Goal: Task Accomplishment & Management: Use online tool/utility

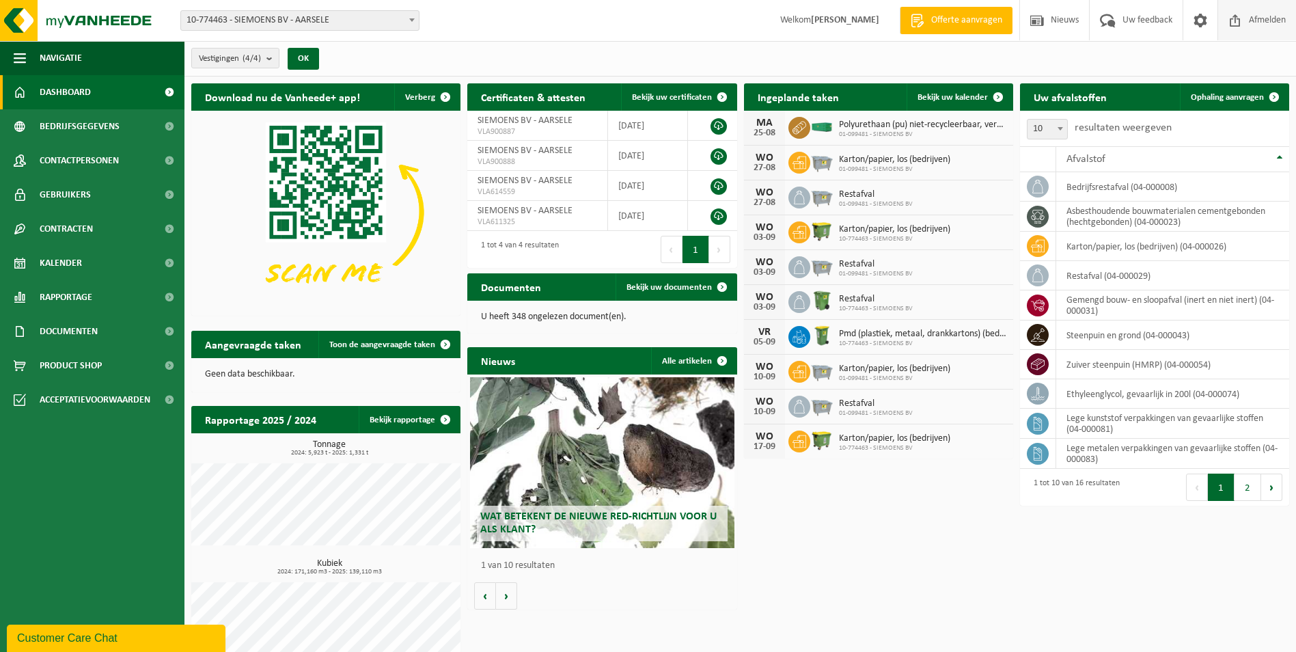
click at [1247, 22] on span "Afmelden" at bounding box center [1268, 20] width 44 height 40
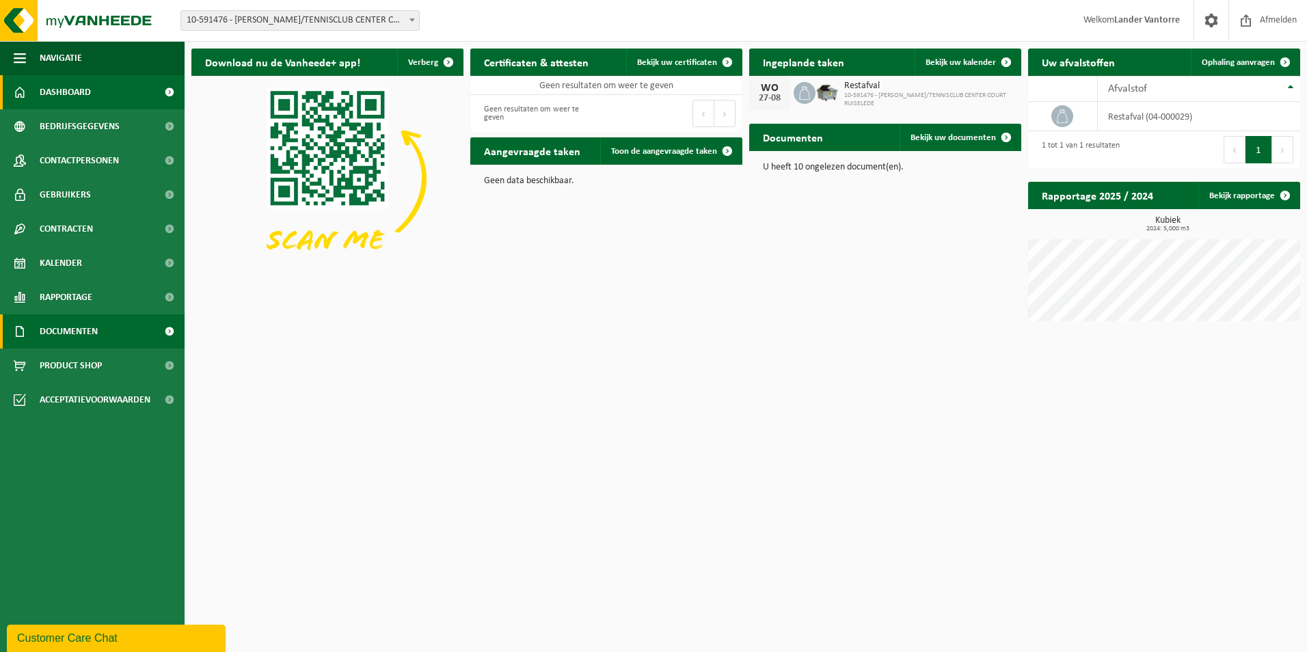
click at [63, 335] on span "Documenten" at bounding box center [69, 331] width 58 height 34
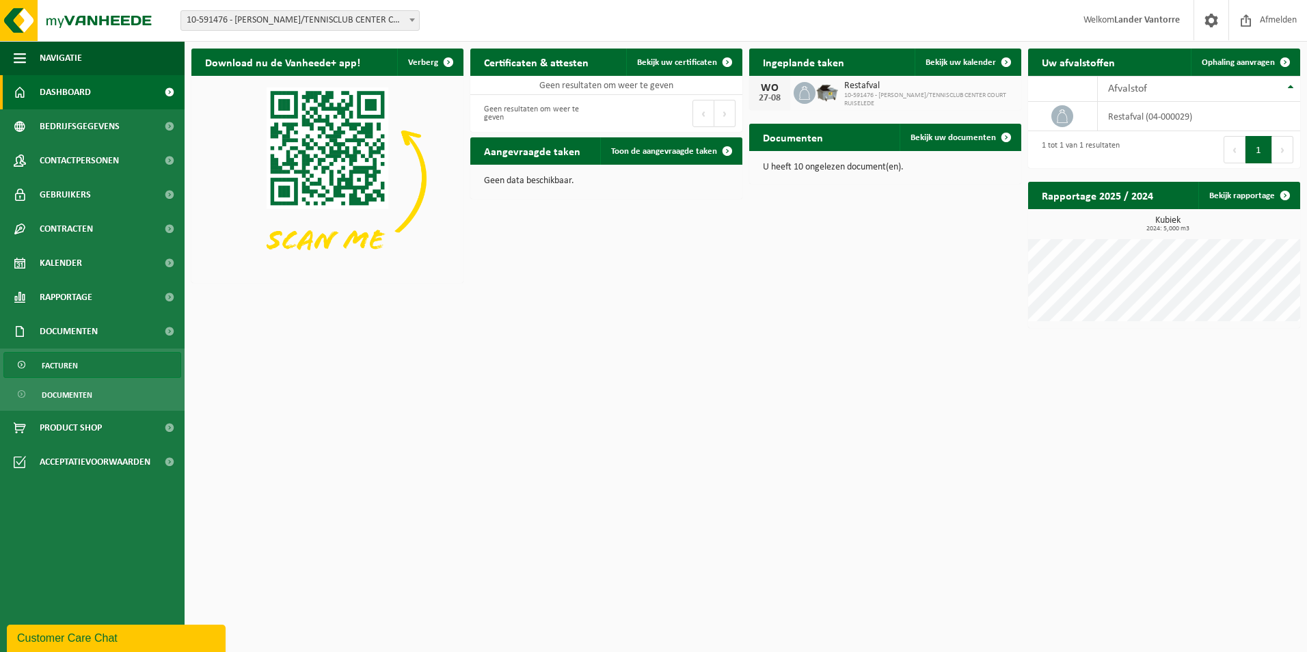
click at [71, 370] on span "Facturen" at bounding box center [60, 366] width 36 height 26
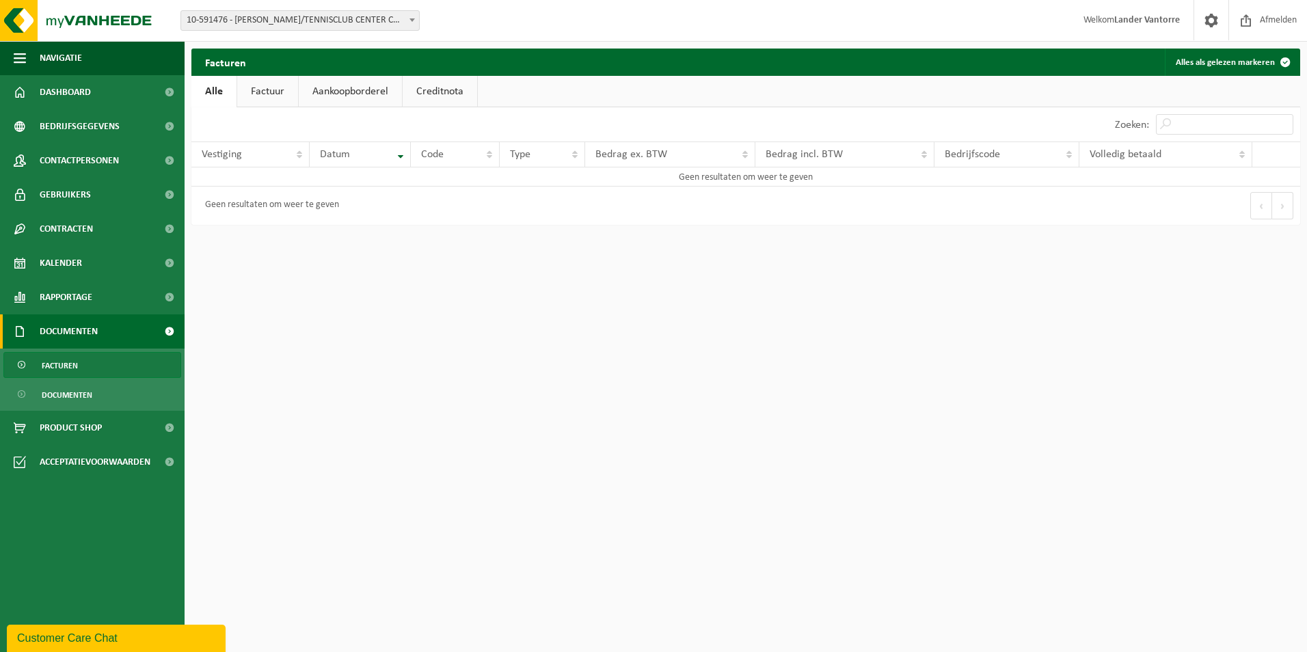
click at [66, 378] on ul "Facturen Documenten" at bounding box center [92, 380] width 185 height 62
click at [64, 396] on span "Documenten" at bounding box center [67, 395] width 51 height 26
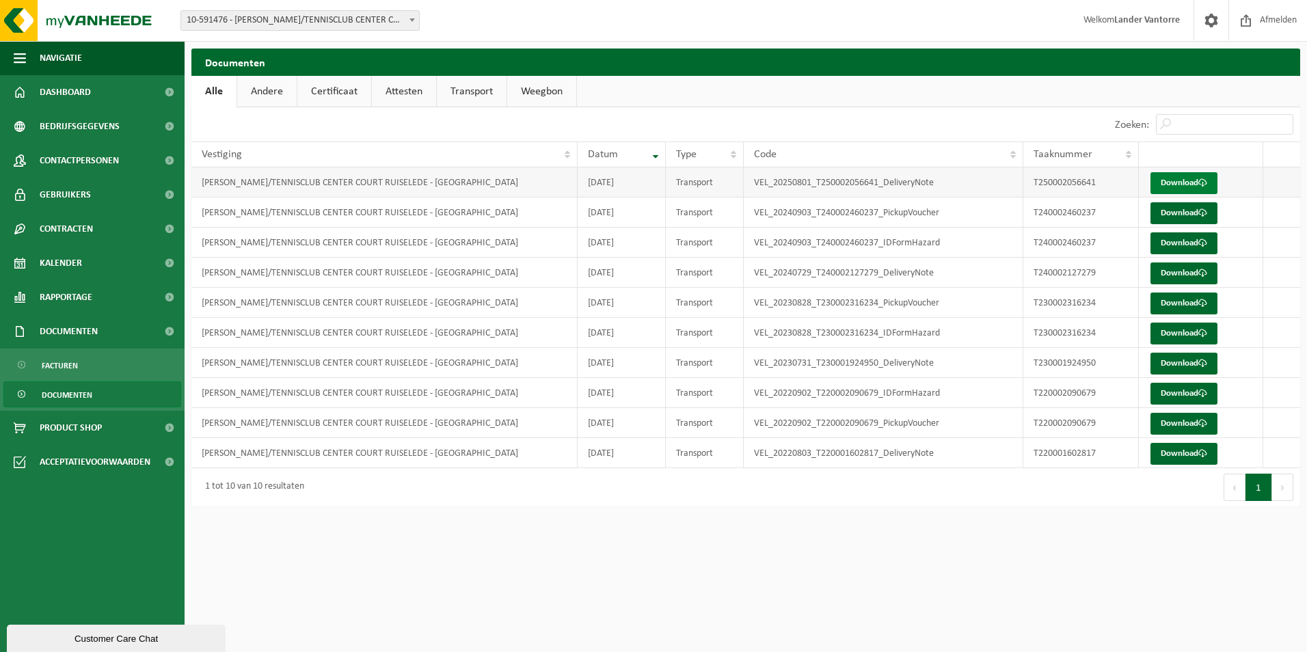
click at [1188, 182] on link "Download" at bounding box center [1183, 183] width 67 height 22
click at [1176, 214] on link "Download" at bounding box center [1183, 213] width 67 height 22
click at [1162, 236] on link "Download" at bounding box center [1183, 243] width 67 height 22
click at [1198, 279] on link "Download" at bounding box center [1183, 273] width 67 height 22
click at [86, 297] on span "Rapportage" at bounding box center [66, 297] width 53 height 34
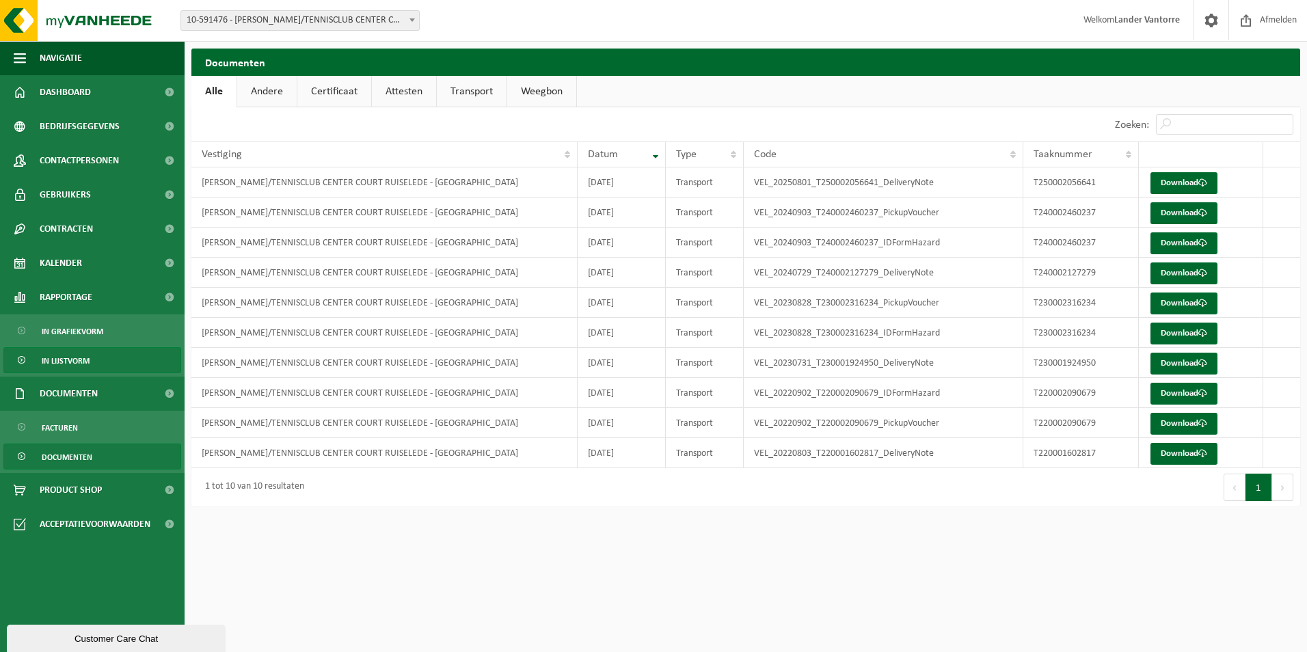
click at [83, 358] on span "In lijstvorm" at bounding box center [66, 361] width 48 height 26
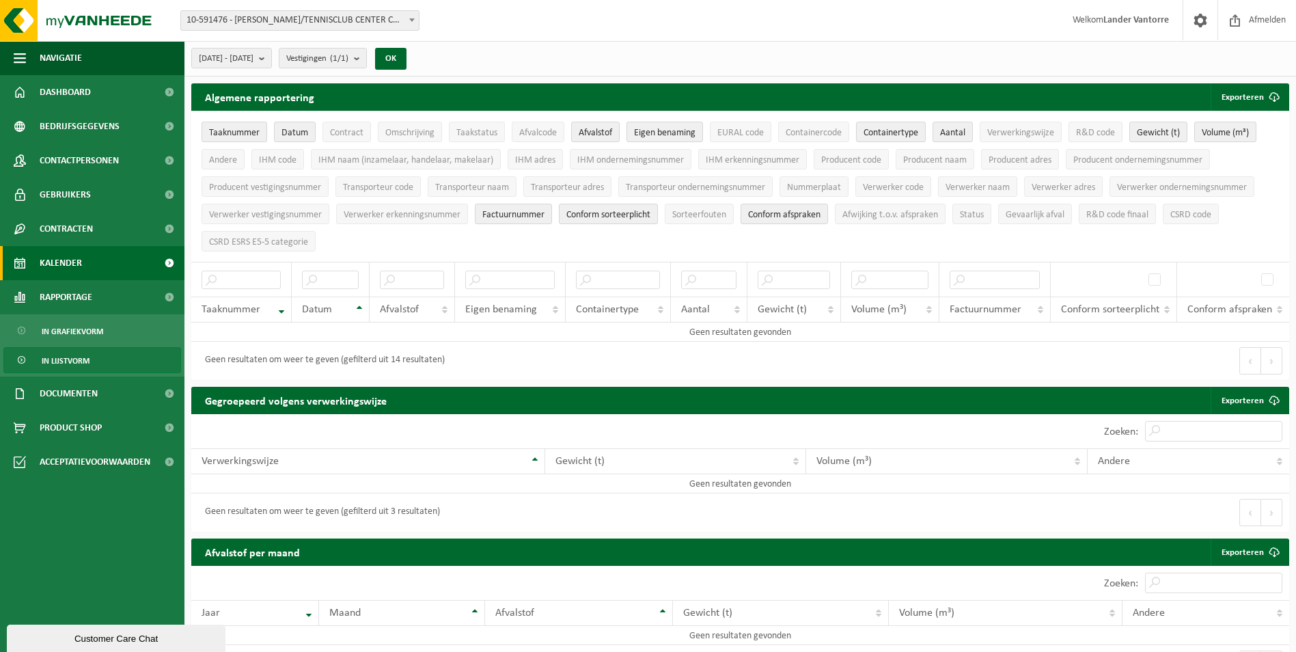
click at [66, 266] on span "Kalender" at bounding box center [61, 263] width 42 height 34
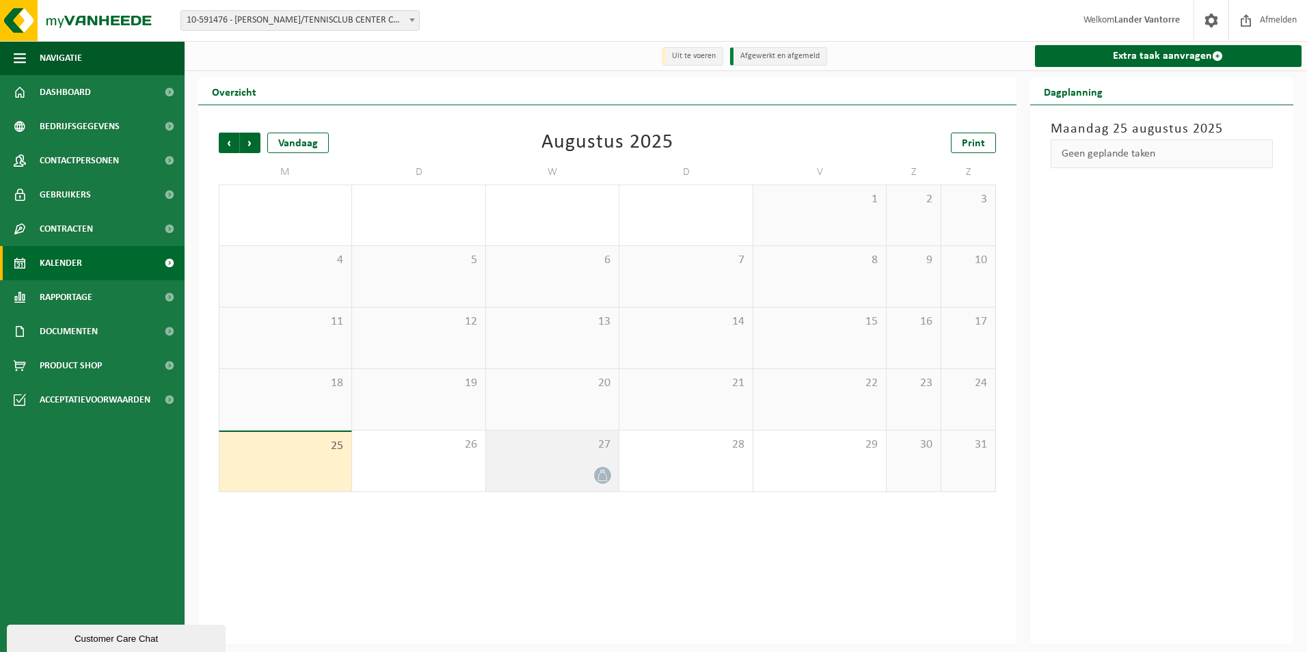
click at [601, 477] on icon at bounding box center [603, 475] width 12 height 12
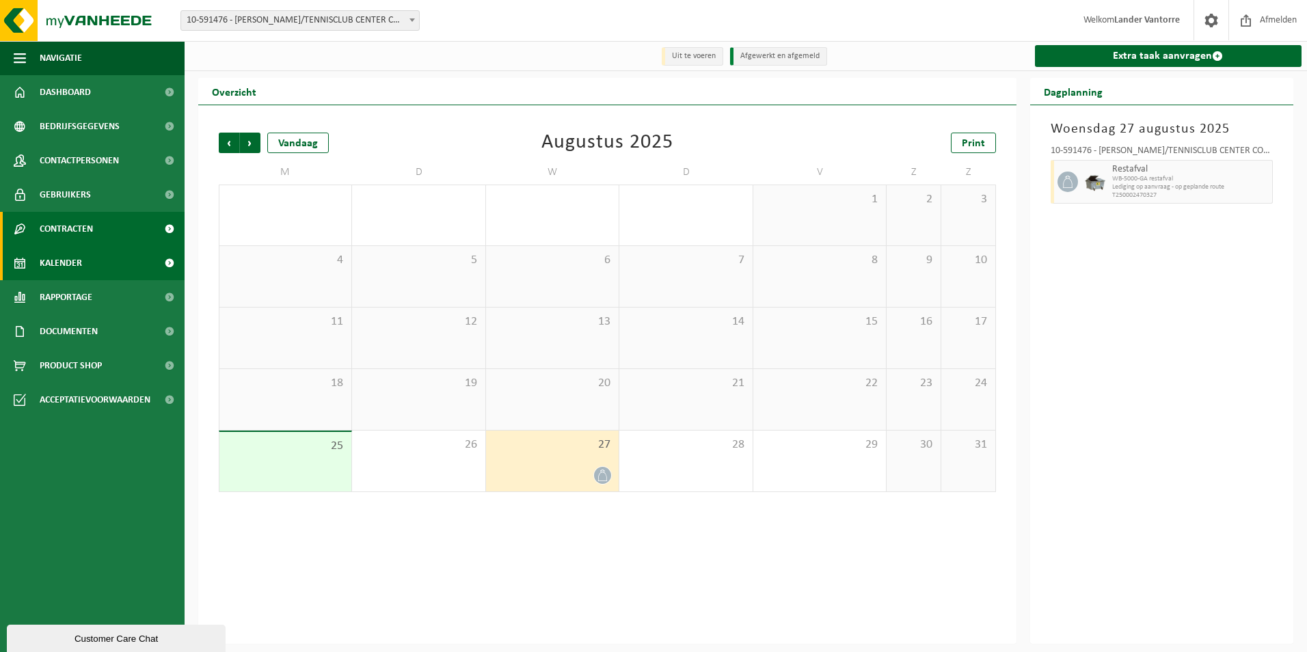
click at [78, 232] on span "Contracten" at bounding box center [66, 229] width 53 height 34
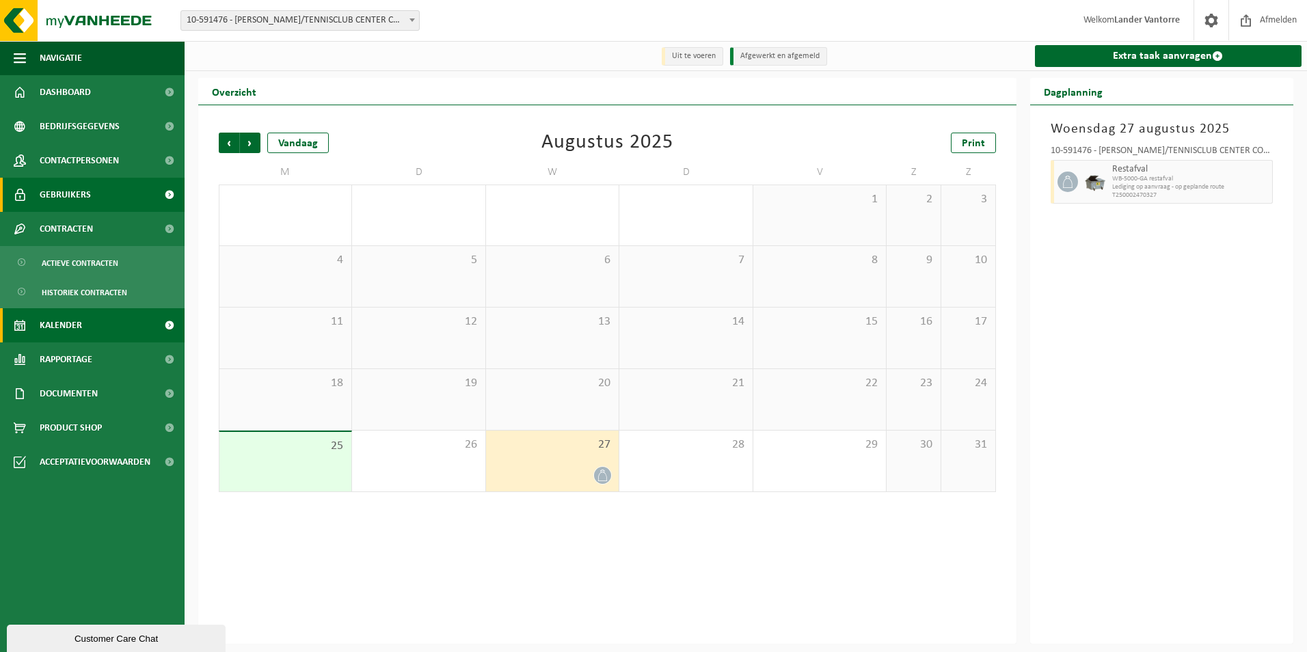
click at [90, 189] on link "Gebruikers" at bounding box center [92, 195] width 185 height 34
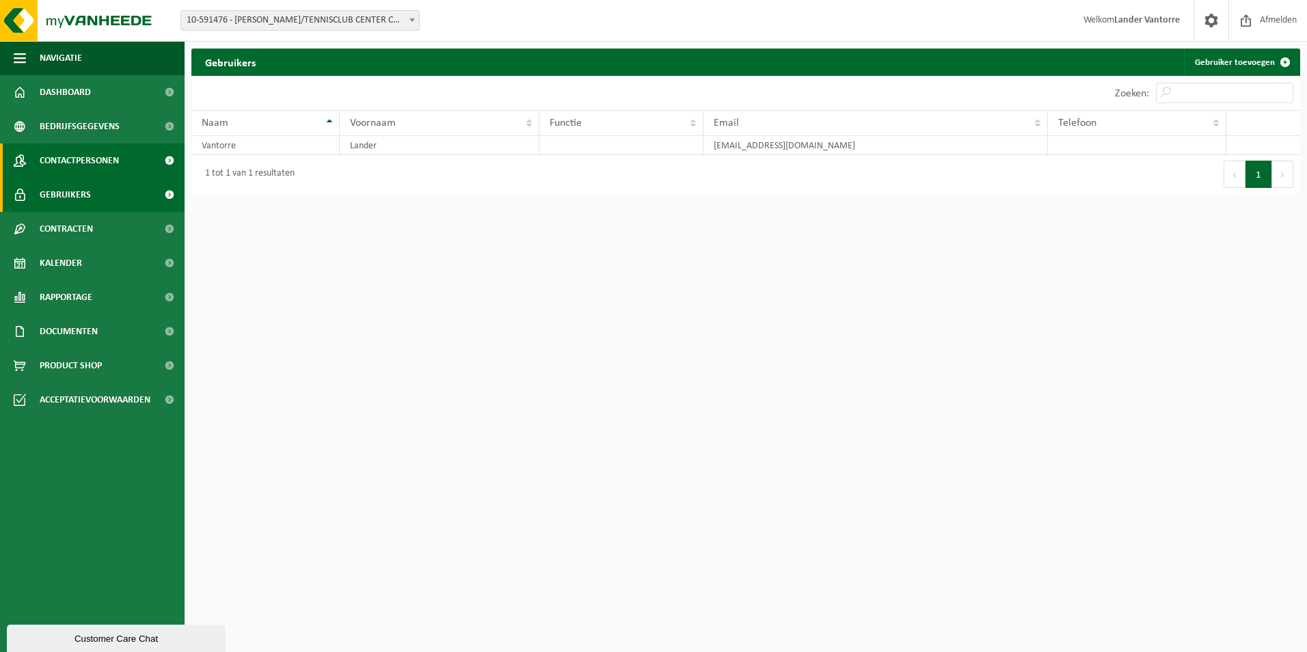
click at [82, 168] on span "Contactpersonen" at bounding box center [79, 161] width 79 height 34
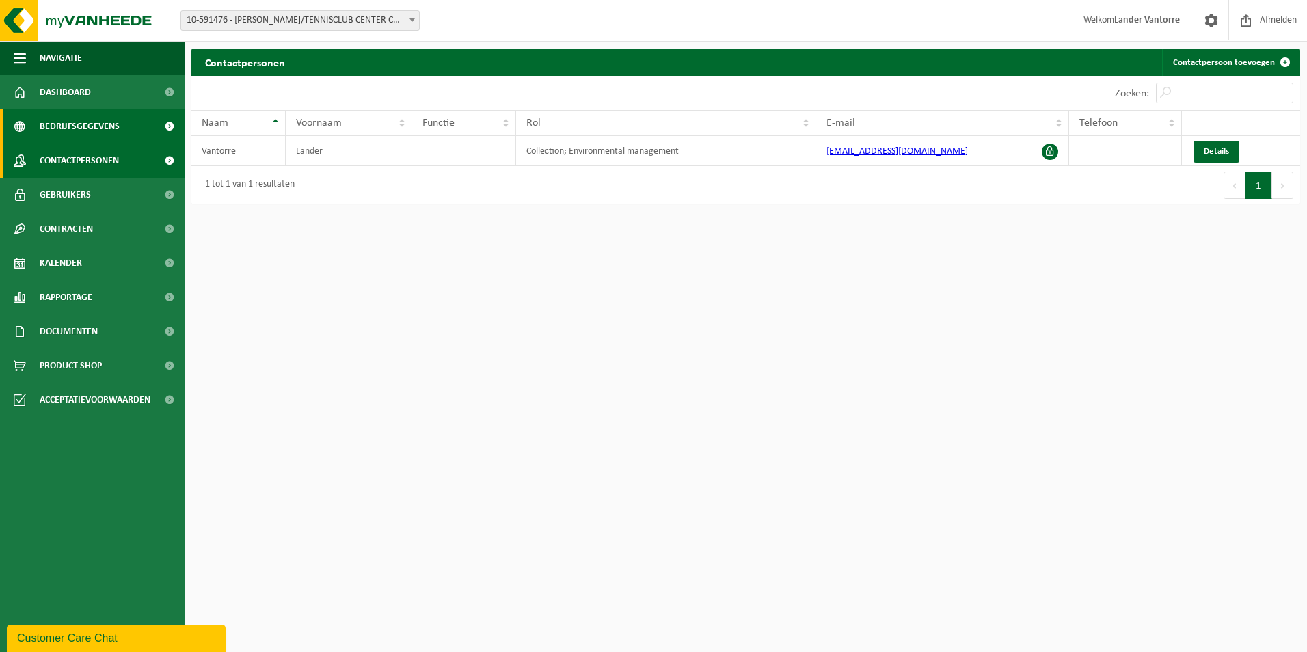
click at [90, 124] on span "Bedrijfsgegevens" at bounding box center [80, 126] width 80 height 34
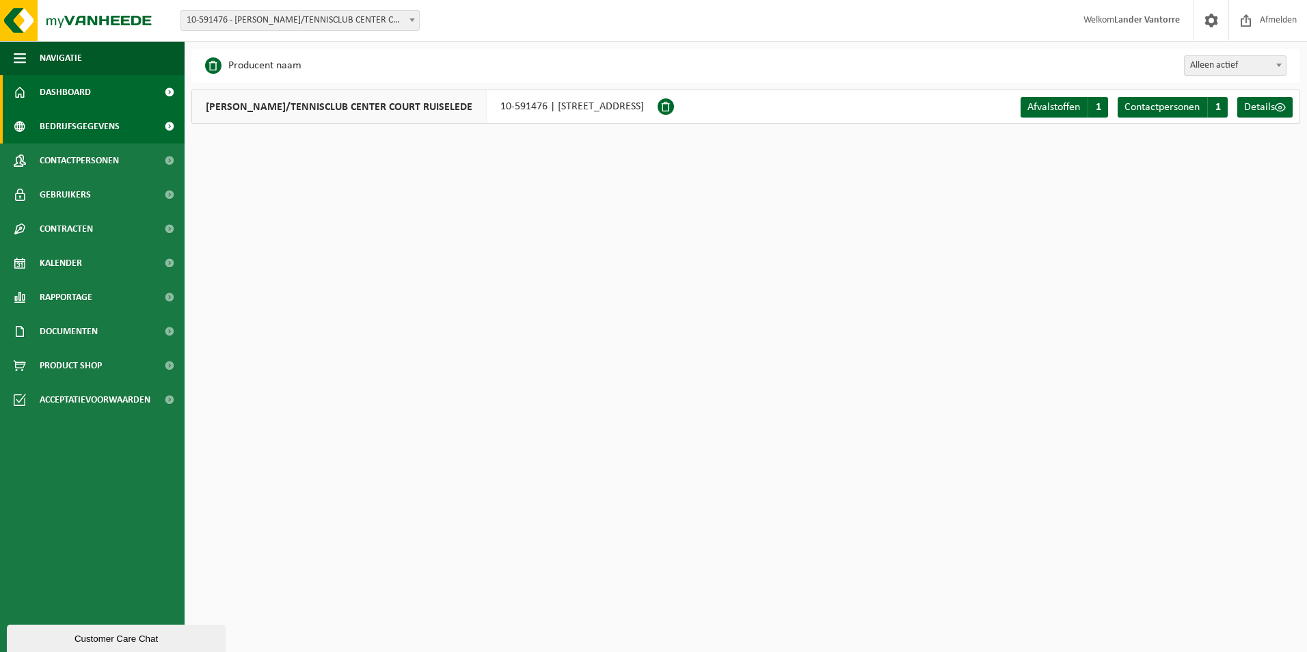
click at [74, 90] on span "Dashboard" at bounding box center [65, 92] width 51 height 34
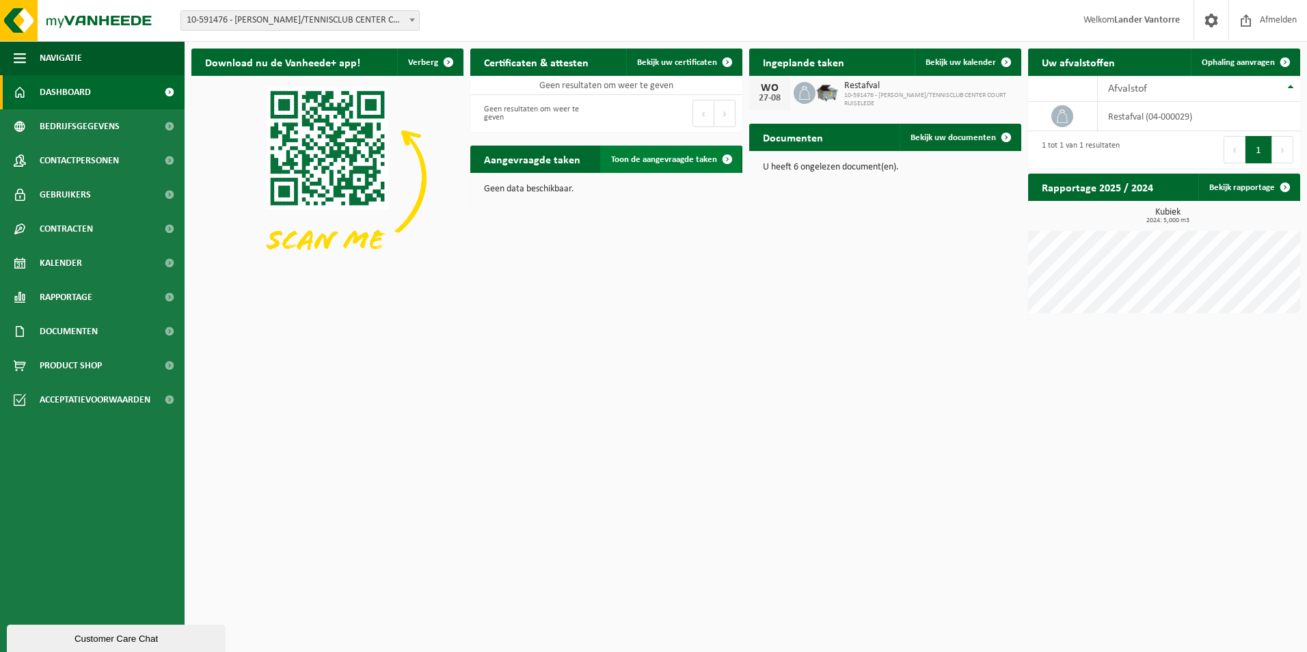
click at [722, 165] on span at bounding box center [726, 159] width 27 height 27
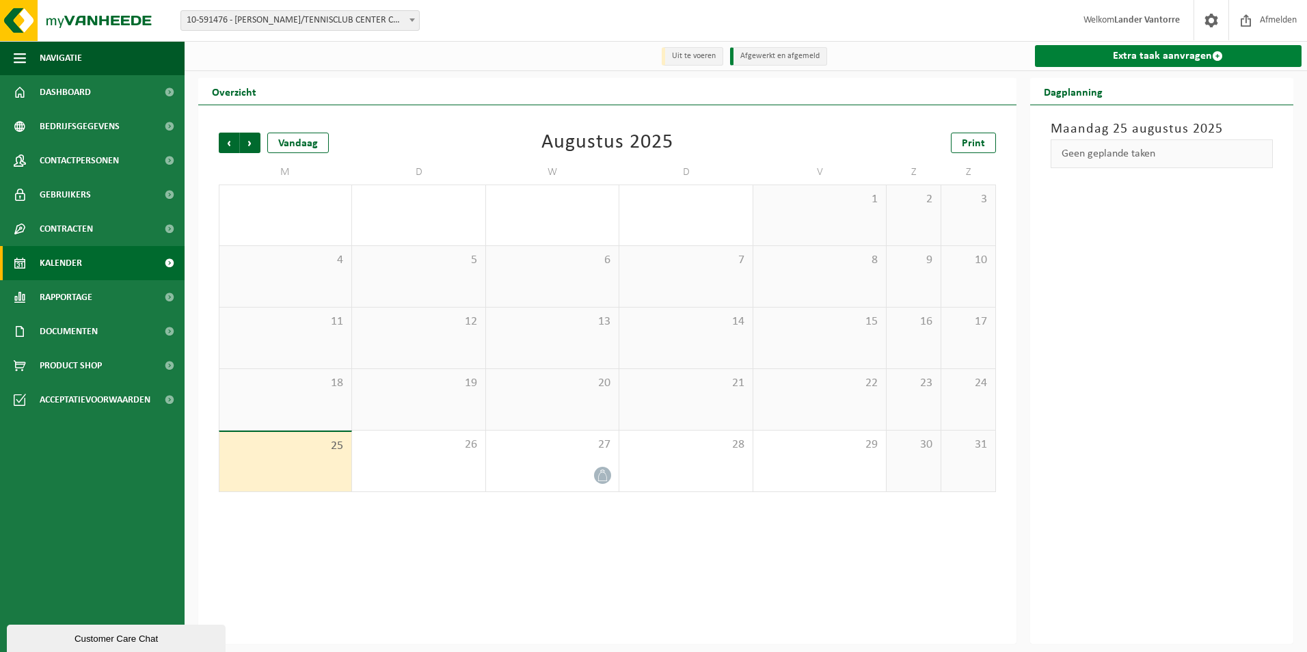
click at [1216, 53] on span at bounding box center [1217, 56] width 11 height 11
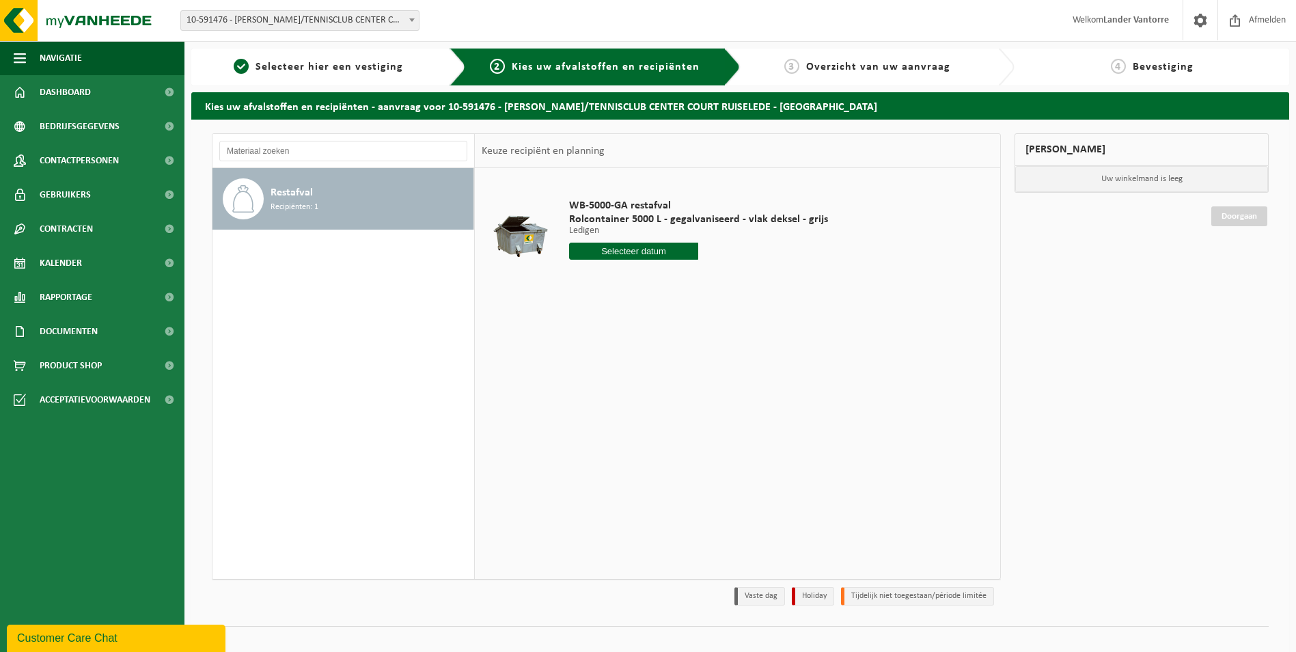
click at [301, 206] on span "Recipiënten: 1" at bounding box center [295, 207] width 48 height 13
click at [622, 247] on input "text" at bounding box center [634, 251] width 130 height 17
click at [724, 285] on icon at bounding box center [724, 283] width 3 height 7
click at [634, 331] on div "3" at bounding box center [630, 329] width 24 height 22
type input "Van 2025-09-03"
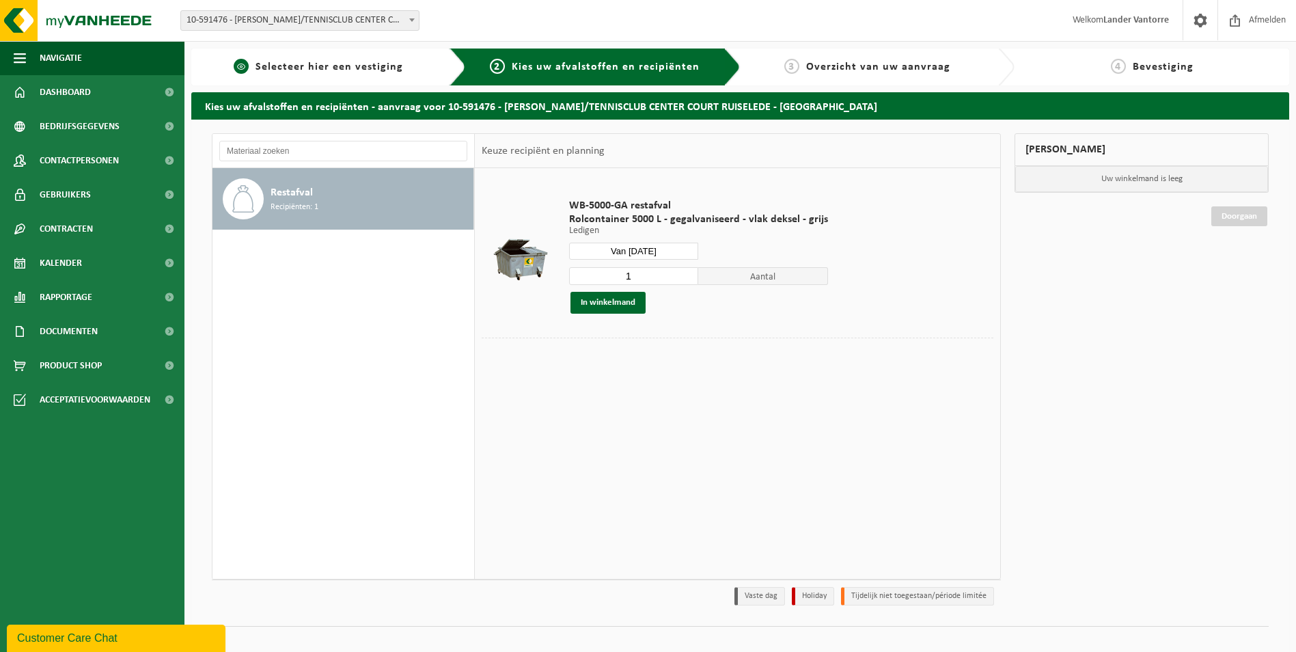
click at [325, 72] on span "Selecteer hier een vestiging" at bounding box center [330, 67] width 148 height 11
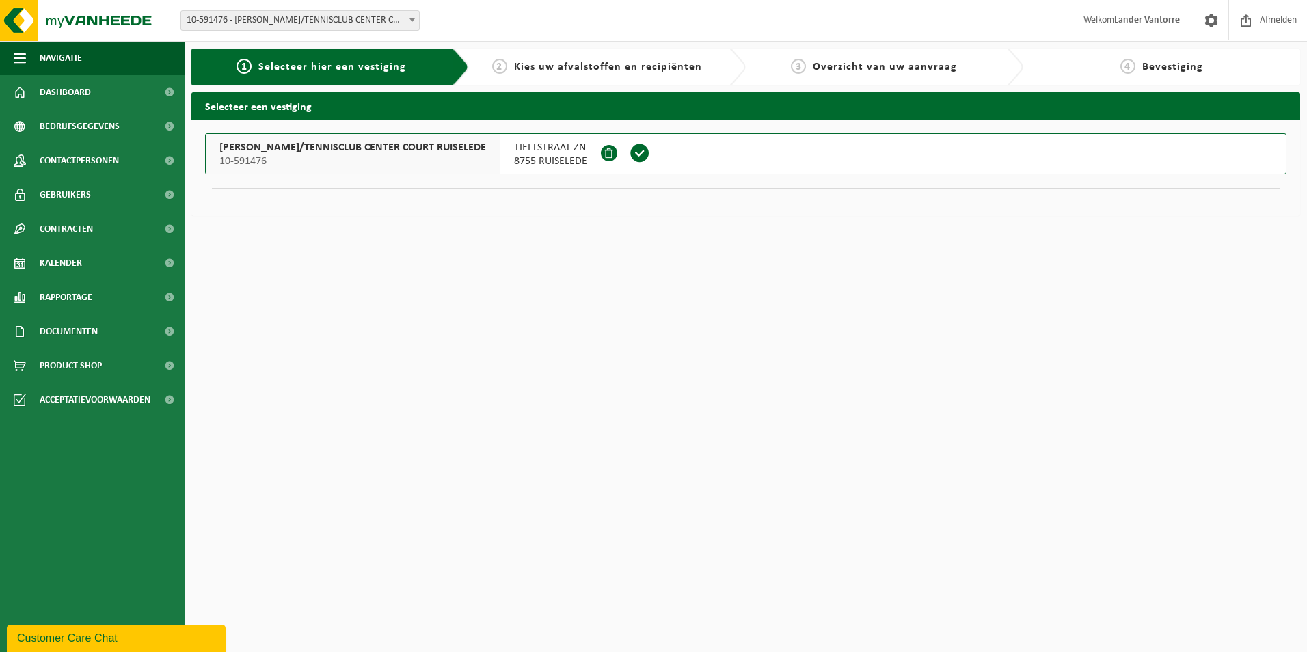
click at [629, 152] on span at bounding box center [639, 153] width 21 height 21
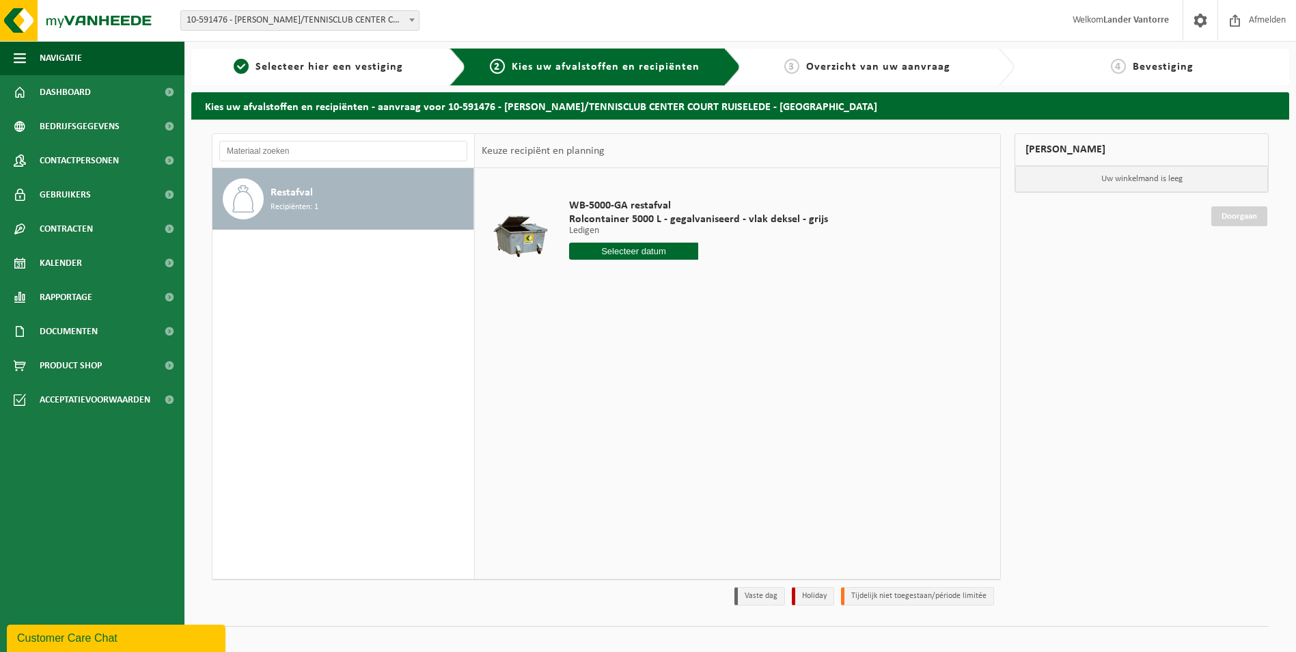
click at [885, 68] on span "Overzicht van uw aanvraag" at bounding box center [878, 67] width 144 height 11
click at [77, 100] on span "Dashboard" at bounding box center [65, 92] width 51 height 34
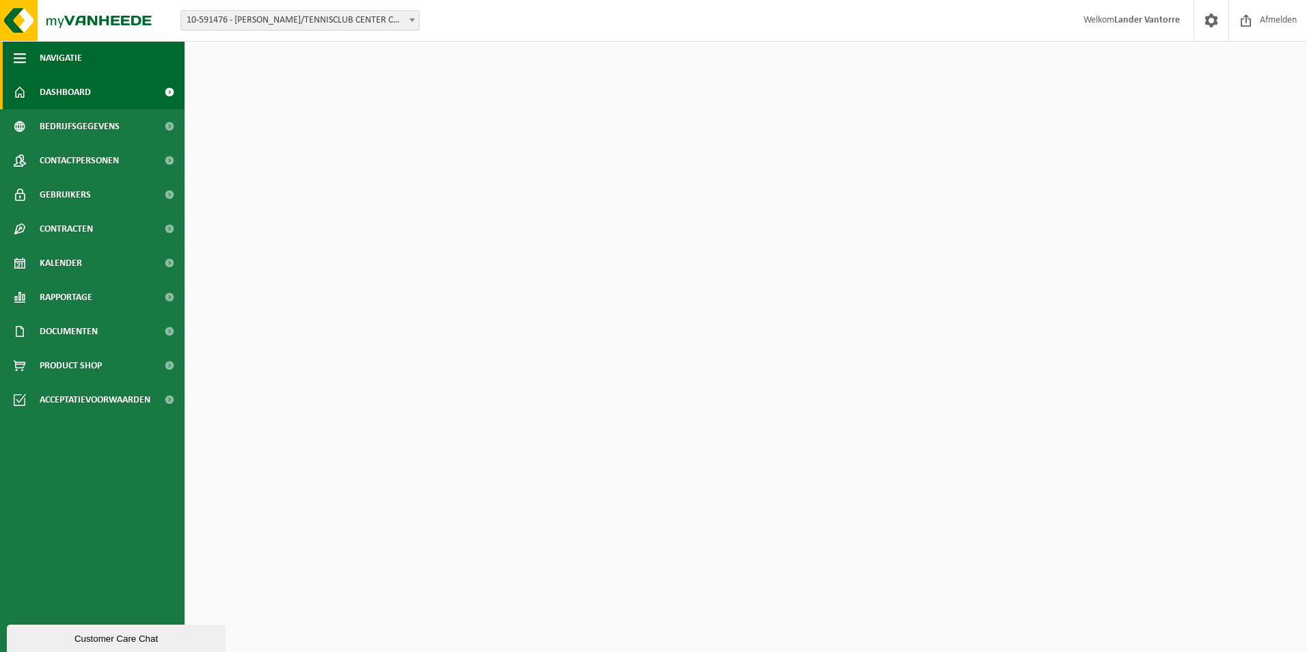
click at [68, 53] on span "Navigatie" at bounding box center [61, 58] width 42 height 34
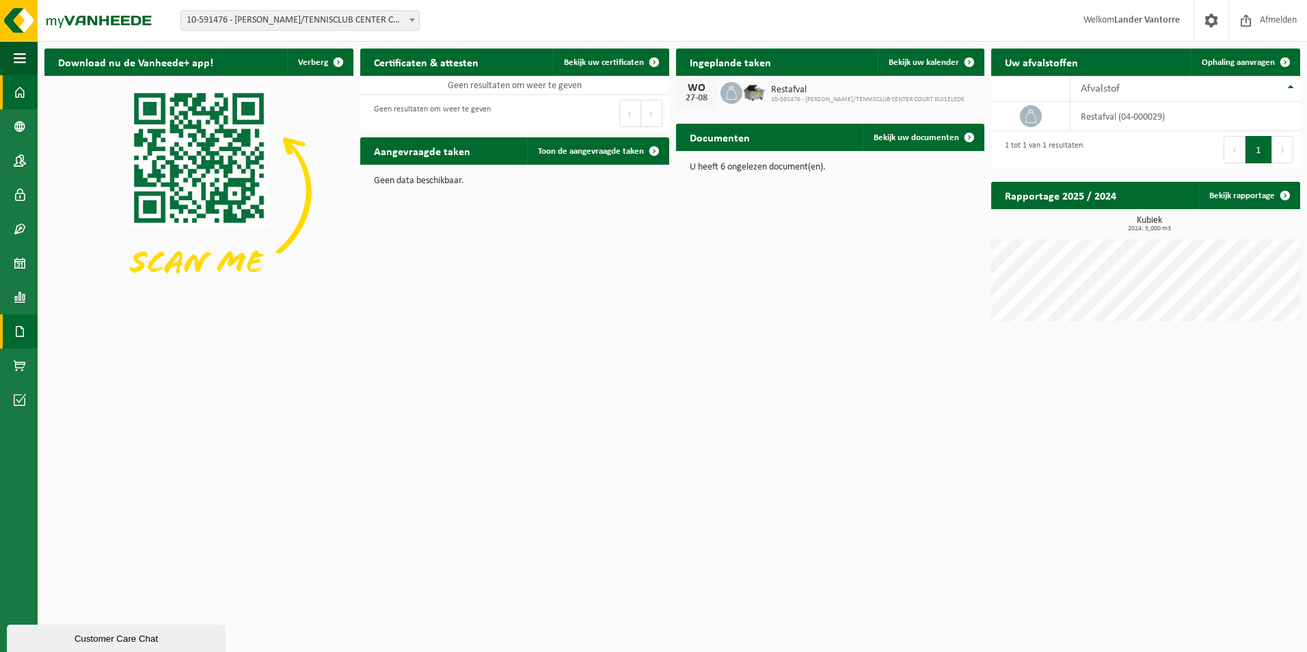
click at [20, 339] on span at bounding box center [20, 331] width 12 height 34
click at [93, 361] on span "Documenten" at bounding box center [104, 361] width 51 height 26
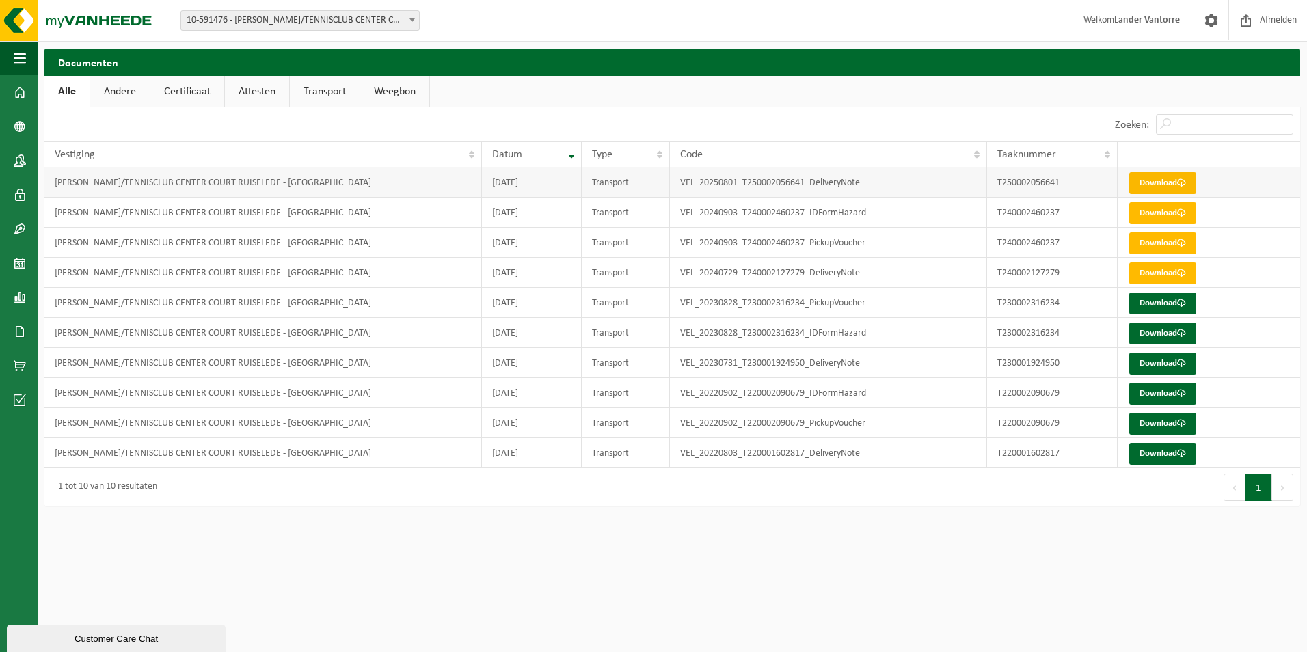
click at [1161, 182] on link "Download" at bounding box center [1162, 183] width 67 height 22
